Goal: Task Accomplishment & Management: Manage account settings

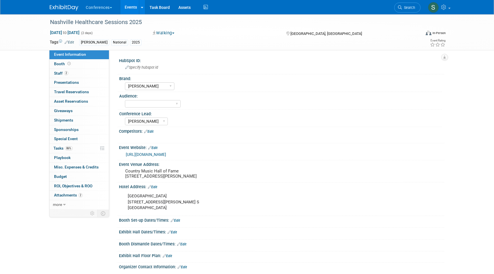
select select "[PERSON_NAME]"
click at [410, 9] on span "Search" at bounding box center [408, 7] width 13 height 4
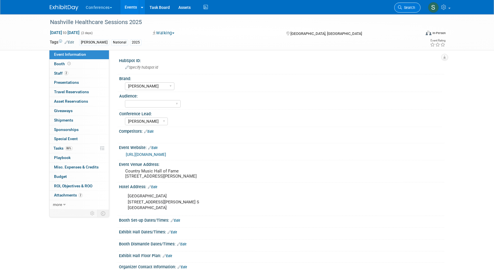
click at [400, 7] on icon at bounding box center [400, 7] width 4 height 4
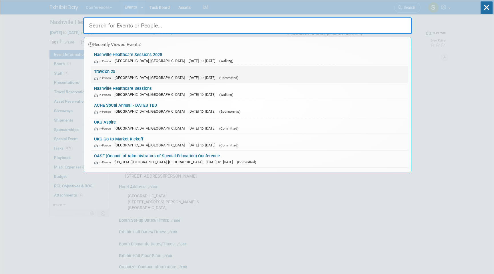
click at [189, 76] on span "[DATE] to [DATE]" at bounding box center [203, 78] width 29 height 4
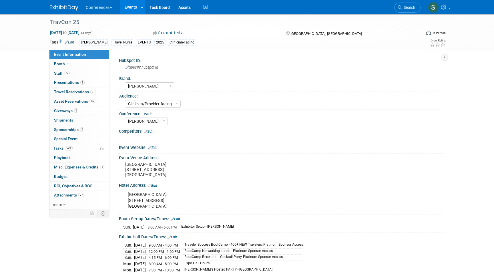
select select "[PERSON_NAME]"
select select "Clinician/Provider-facing"
select select "[PERSON_NAME]"
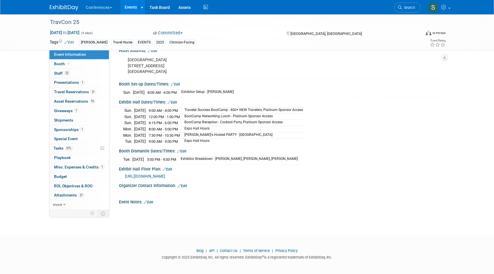
scroll to position [135, 0]
click at [74, 65] on link "Booth" at bounding box center [78, 63] width 59 height 9
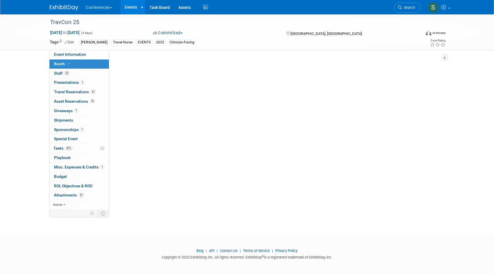
scroll to position [0, 0]
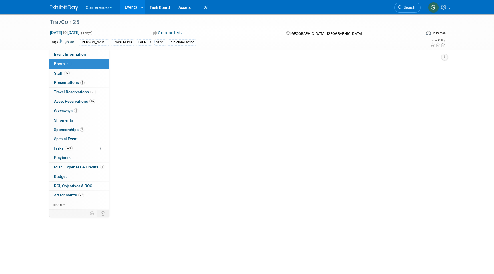
select select "20'x20'"
select select "Yes"
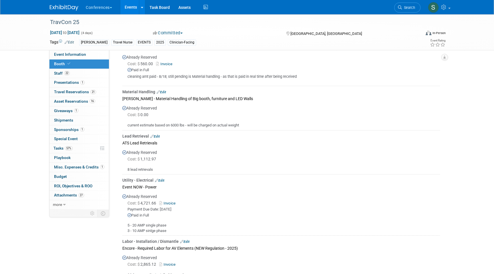
scroll to position [446, 0]
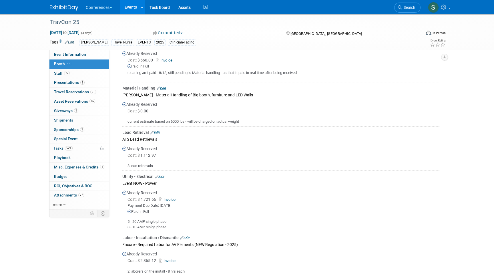
click at [157, 133] on link "Edit" at bounding box center [154, 133] width 9 height 4
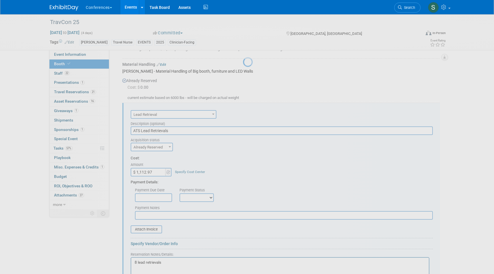
scroll to position [507, 0]
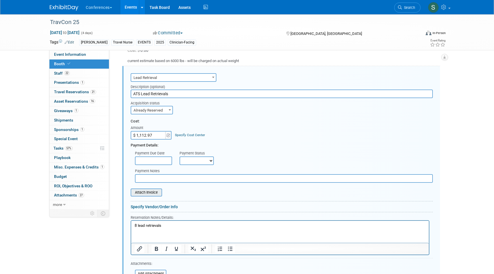
click at [148, 191] on input "file" at bounding box center [128, 192] width 68 height 7
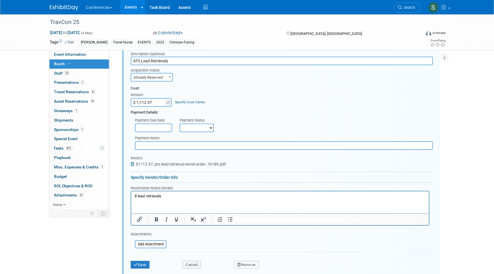
scroll to position [540, 0]
click at [145, 262] on button "Save" at bounding box center [140, 264] width 19 height 8
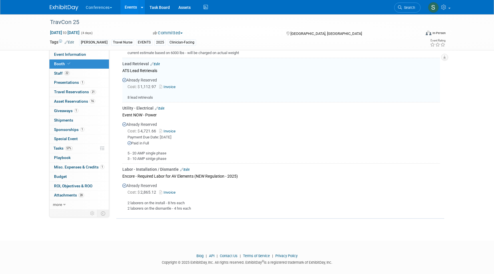
scroll to position [507, 0]
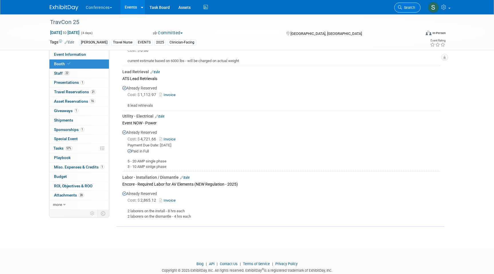
click at [402, 4] on link "Search" at bounding box center [407, 8] width 26 height 10
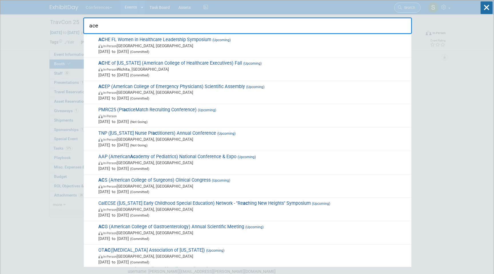
type input "acep"
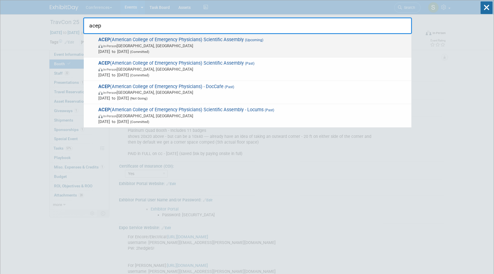
click at [294, 51] on span "Sep 6, 2025 to Sep 9, 2025 (Committed)" at bounding box center [253, 52] width 310 height 6
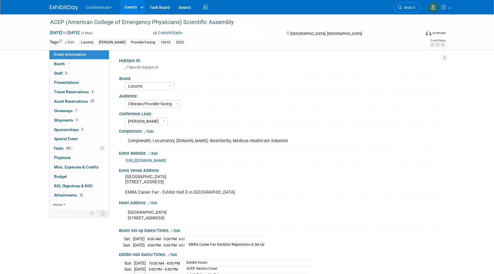
select select "Locums"
select select "Clinician/Provider-facing"
select select "[PERSON_NAME]"
click at [74, 148] on link "65% Tasks 65%" at bounding box center [78, 148] width 59 height 9
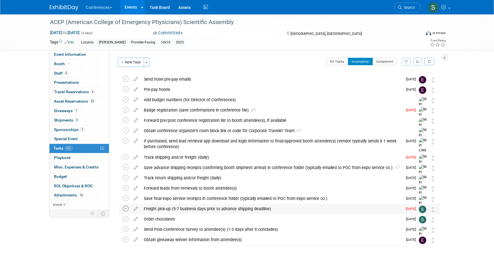
click at [126, 209] on icon at bounding box center [126, 209] width 6 height 6
